Goal: Task Accomplishment & Management: Manage account settings

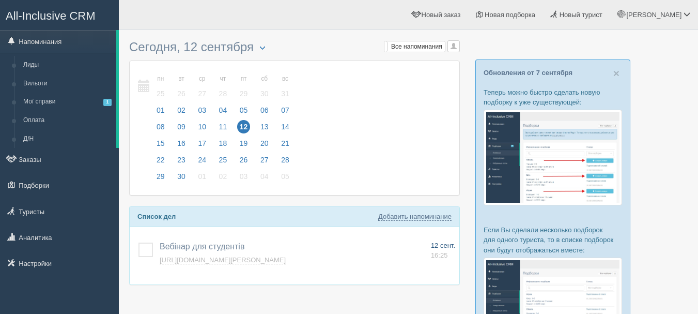
click at [441, 250] on link "12 сент. 16:25" at bounding box center [443, 250] width 24 height 19
type input "вебінар для студентів"
type textarea "https://console.allinclusivecrm.com/trello/index?cardOpened=8560"
select select "14"
select select "25"
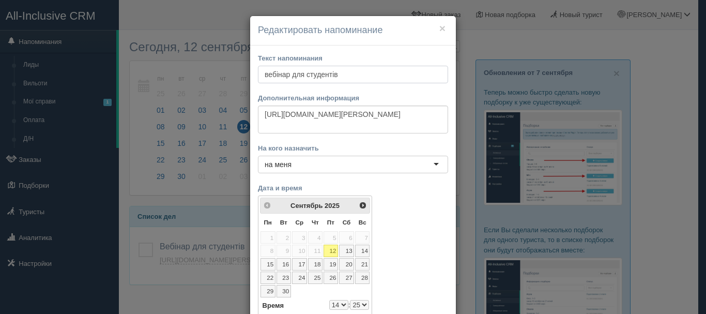
click at [412, 79] on input "вебінар для студентів" at bounding box center [353, 75] width 190 height 18
click at [280, 261] on link "16" at bounding box center [283, 264] width 14 height 12
select select "14"
select select "25"
click at [373, 79] on input "вебінар для студентів" at bounding box center [353, 75] width 190 height 18
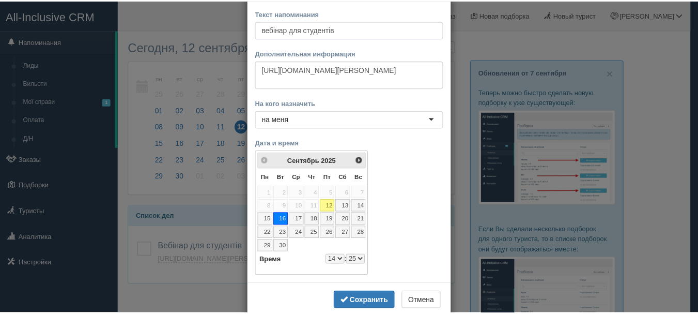
scroll to position [67, 0]
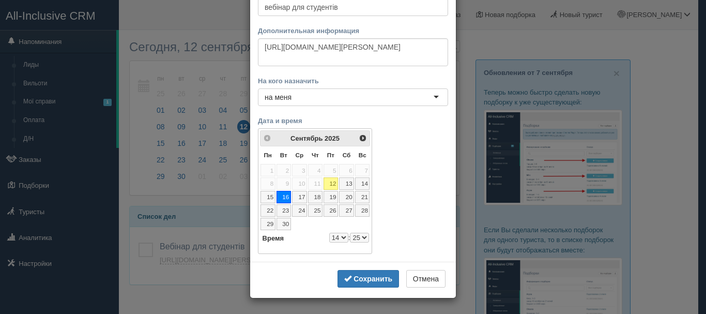
click at [331, 236] on select "0 1 2 3 4 5 6 7 8 9 10 11 12 13 14 15 16 17 18 19 20 21 22 23" at bounding box center [338, 238] width 19 height 10
select select "9"
select select "25"
click at [359, 236] on select "00 05 10 15 20 25 30 35 40 45 50 55" at bounding box center [359, 238] width 19 height 10
select select "9"
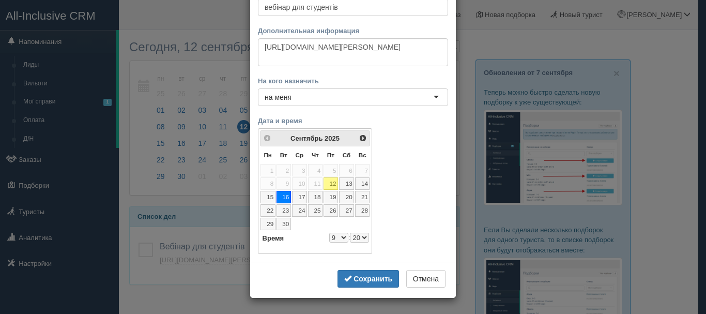
select select "20"
click at [364, 274] on b "Сохранить" at bounding box center [372, 278] width 39 height 8
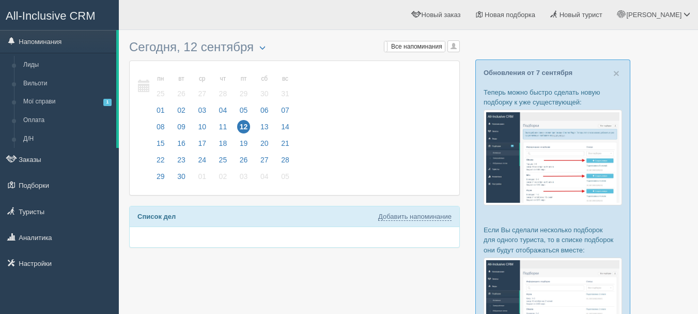
click at [88, 15] on span "All-Inclusive CRM" at bounding box center [51, 15] width 90 height 13
